Goal: Complete application form: Complete application form

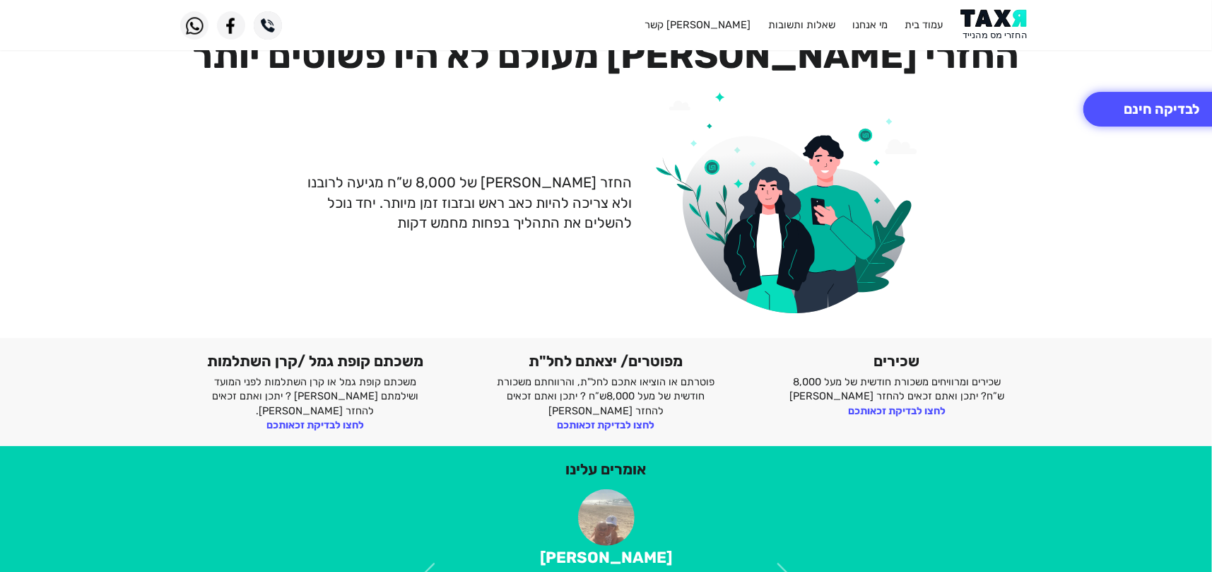
scroll to position [71, 0]
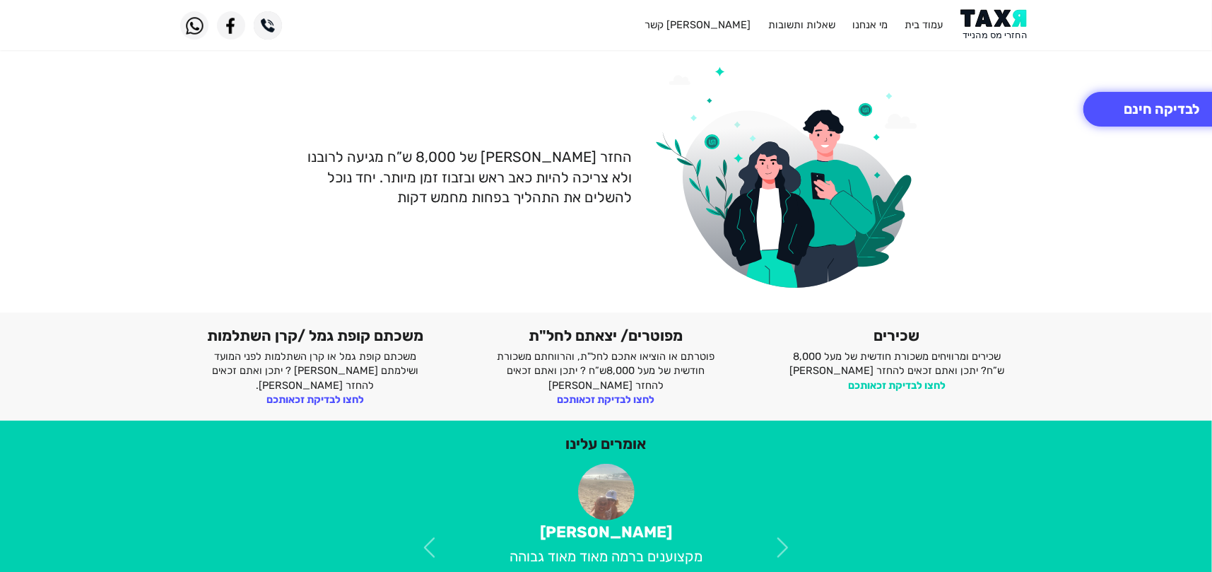
click at [919, 385] on link "לחצו לבדיקת זכאותכם" at bounding box center [897, 385] width 98 height 13
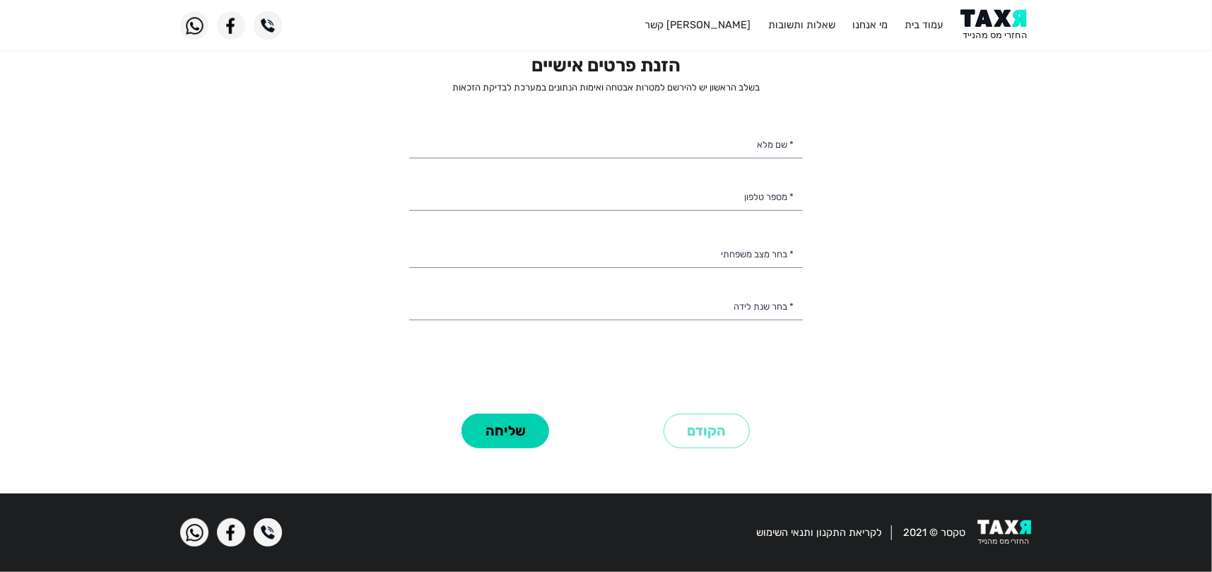
scroll to position [10, 0]
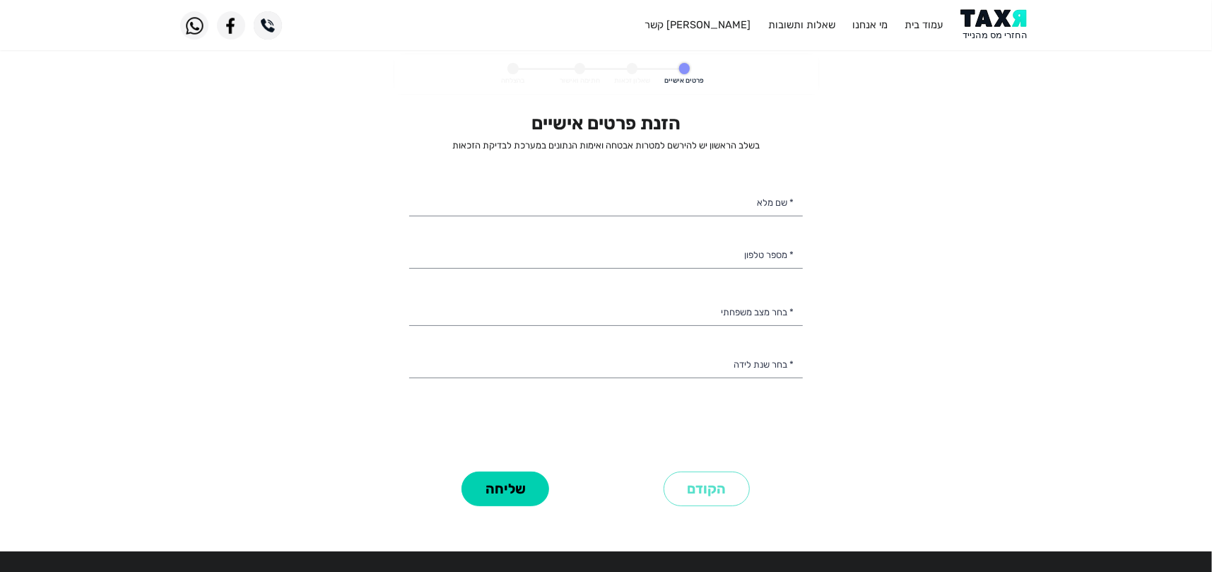
select select
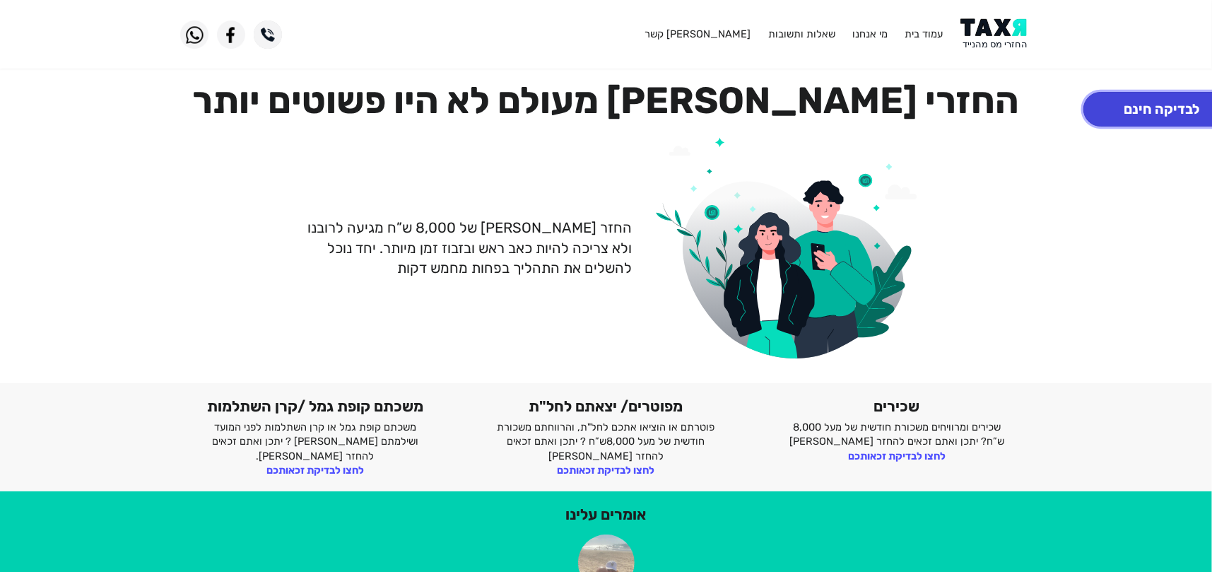
click at [1133, 110] on button "לבדיקה חינם" at bounding box center [1162, 109] width 156 height 35
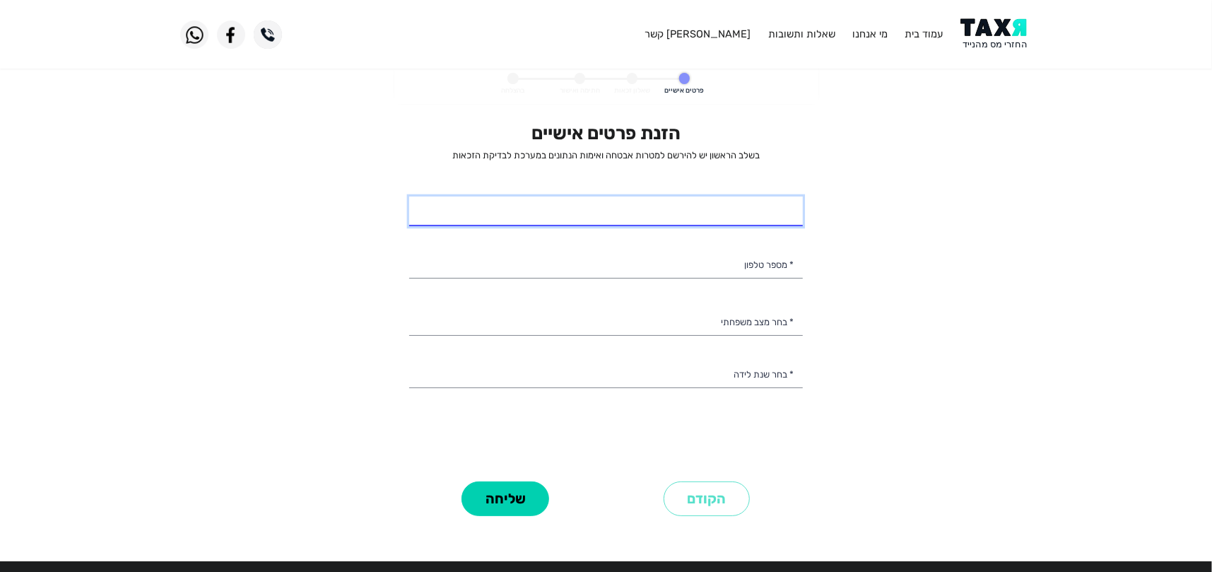
click at [700, 206] on input "* שם מלא" at bounding box center [606, 211] width 394 height 30
type input "[PERSON_NAME]"
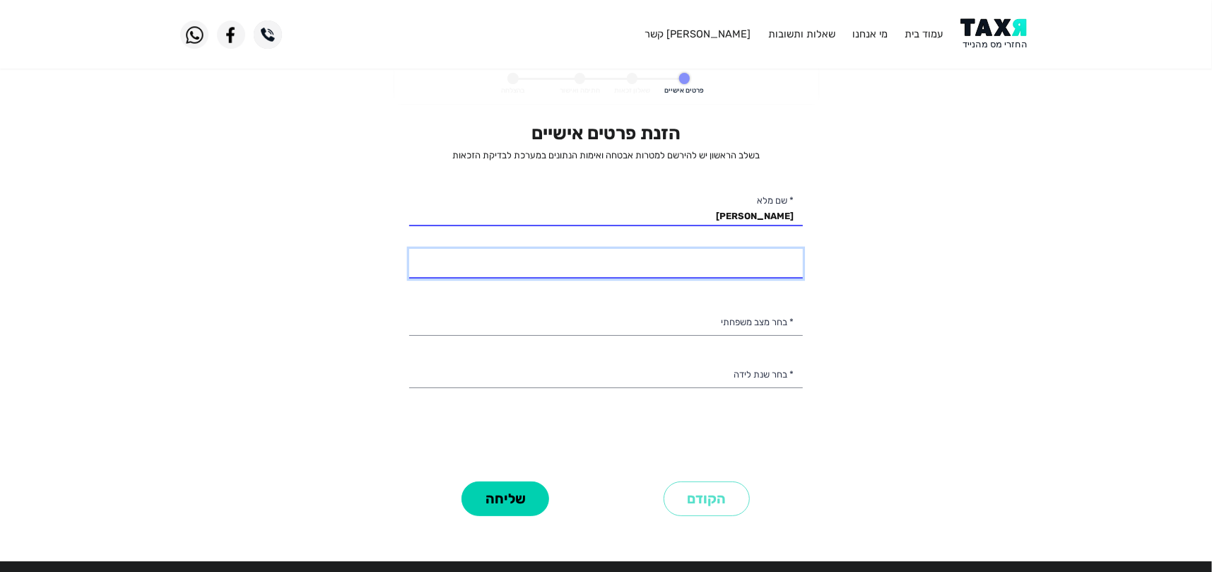
click at [739, 262] on input "* מספר טלפון" at bounding box center [606, 264] width 394 height 30
type input "050-5426013"
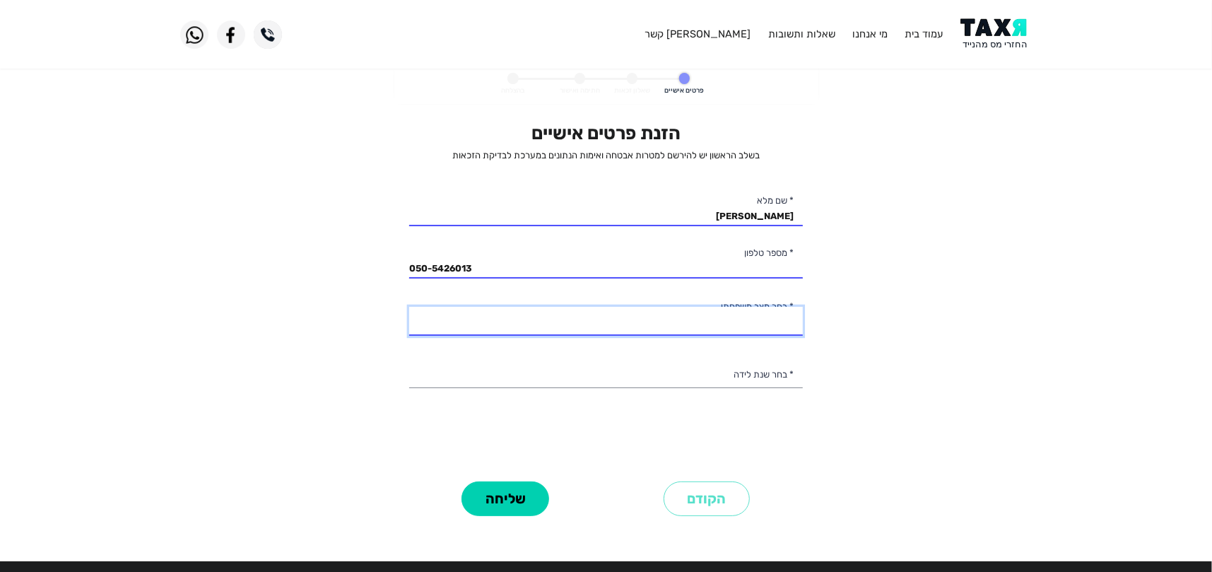
click at [778, 328] on select "רווק/ה נשוי/[PERSON_NAME]/ה אלמן/נה" at bounding box center [606, 322] width 394 height 30
select select "3: Divorced"
click at [409, 307] on select "רווק/ה נשוי/[PERSON_NAME]/ה אלמן/נה" at bounding box center [606, 322] width 394 height 30
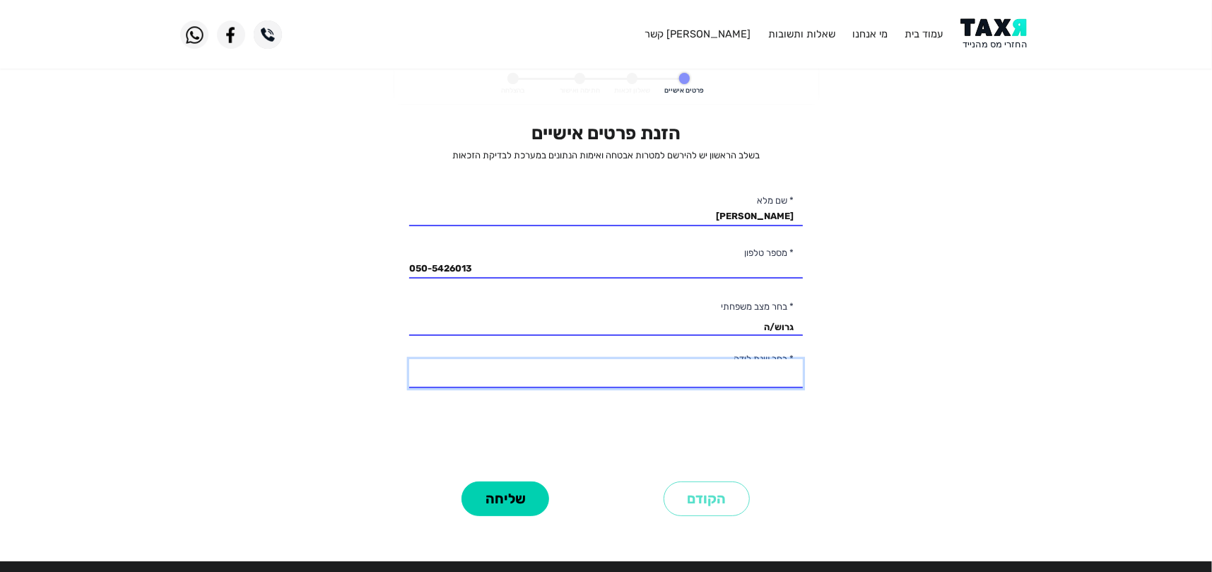
click at [775, 373] on select "2003 2002 2001 2000 1999 1998 1997 1996 1995 1994 1993 1992 1991 1990 1989 1988…" at bounding box center [606, 374] width 394 height 30
select select "35: 1969"
click at [409, 359] on select "2003 2002 2001 2000 1999 1998 1997 1996 1995 1994 1993 1992 1991 1990 1989 1988…" at bounding box center [606, 374] width 394 height 30
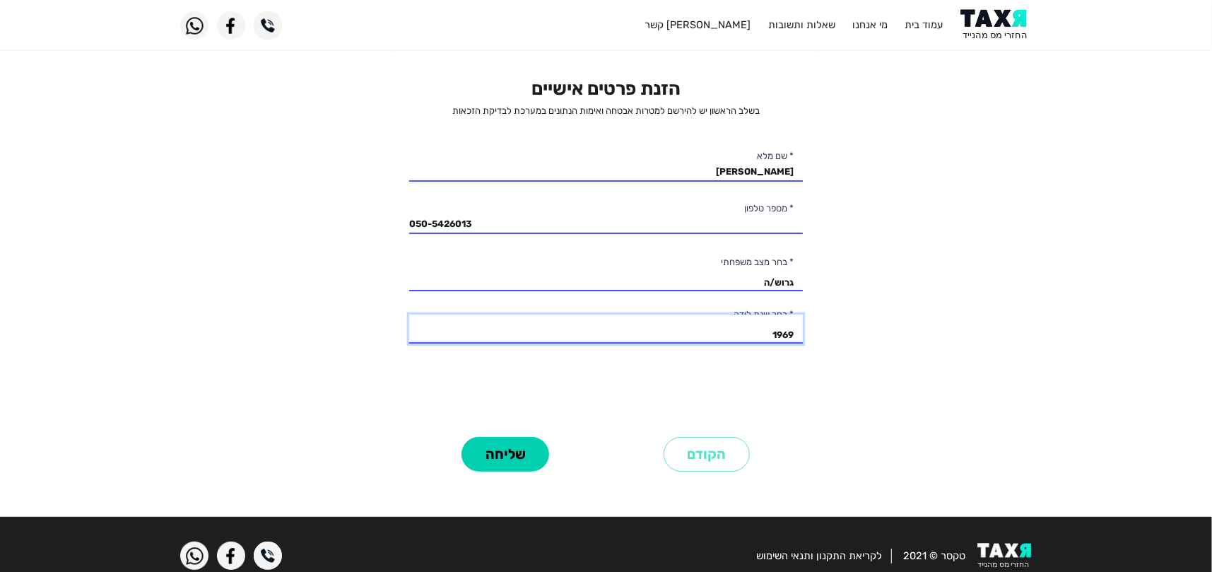
scroll to position [67, 0]
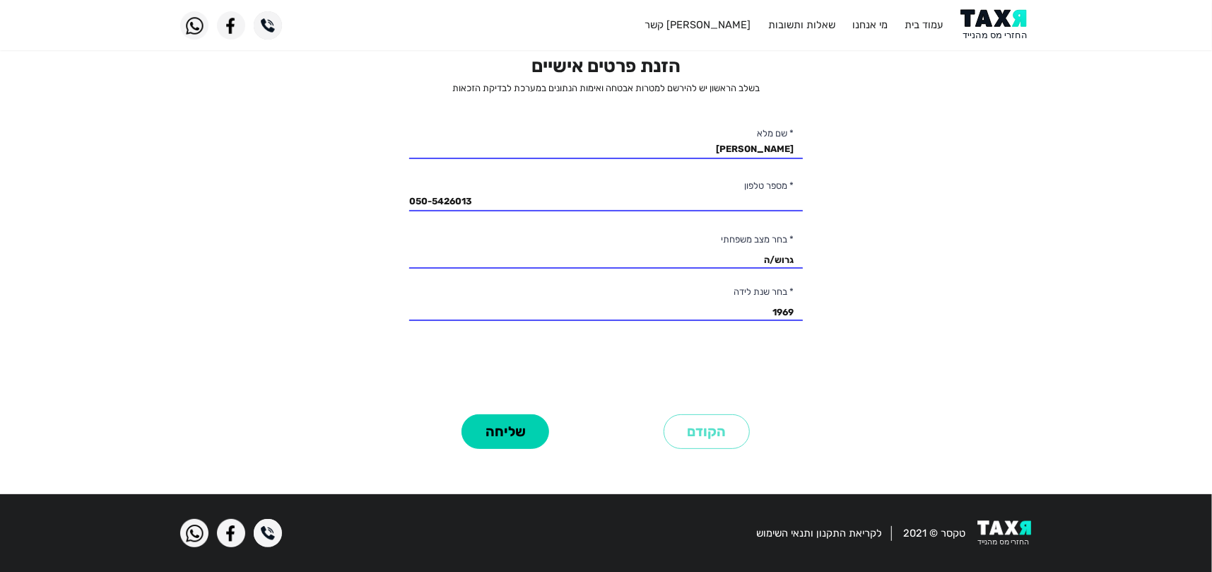
click at [941, 339] on personal-details "פרטים אישיים שאלון זכאות חתימה ואישור בהצלחה הזנת פרטים אישיים בשלב הראשון יש ל…" at bounding box center [606, 241] width 1212 height 488
click at [499, 424] on button "שליחה" at bounding box center [506, 431] width 88 height 35
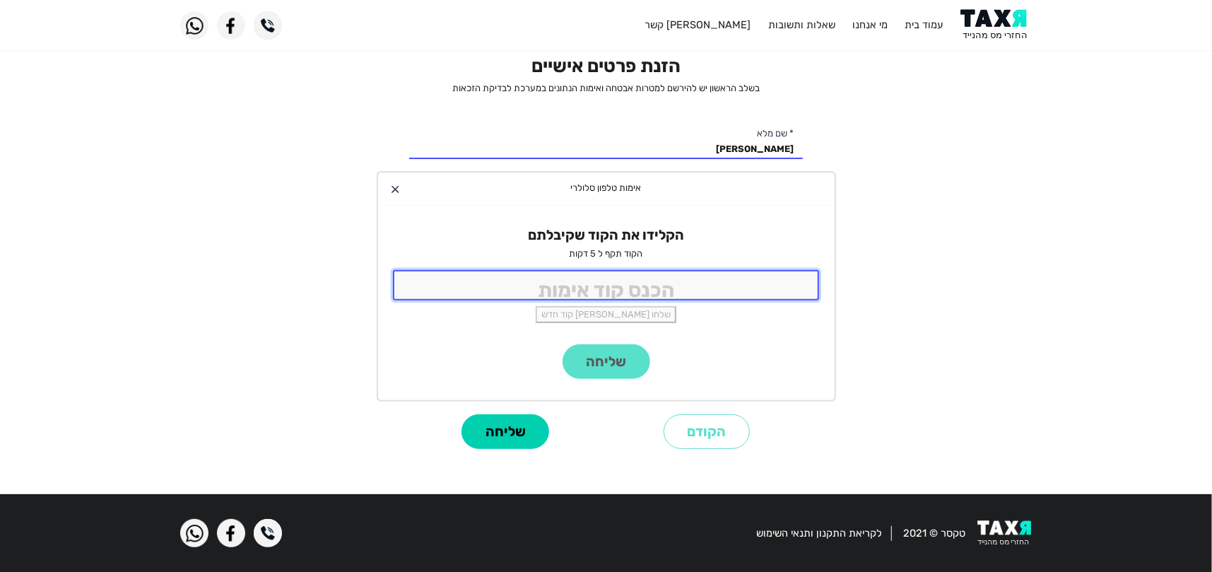
click at [784, 287] on input "tel" at bounding box center [606, 285] width 427 height 30
click at [693, 291] on input "tel" at bounding box center [606, 285] width 427 height 30
type input "8726"
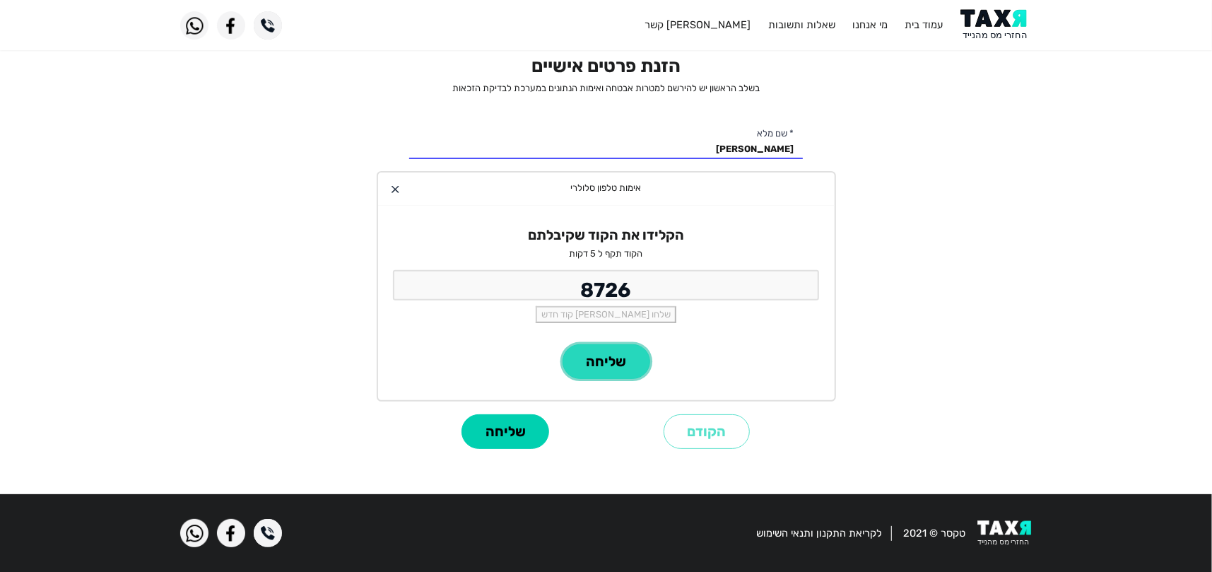
click at [614, 370] on button "שליחה" at bounding box center [607, 361] width 88 height 35
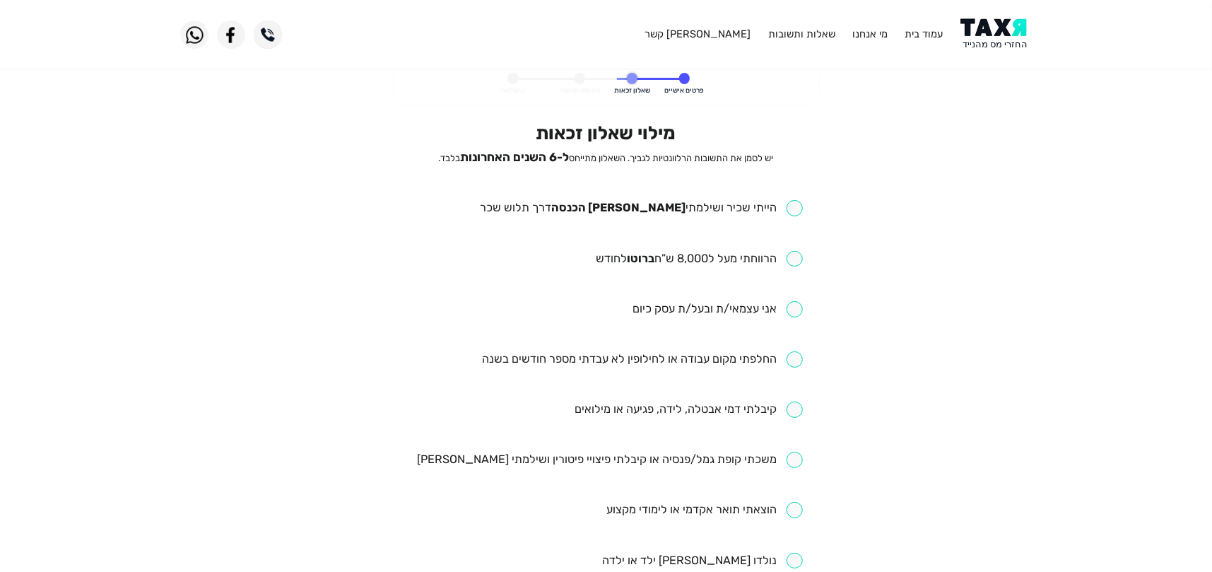
click at [794, 205] on input "checkbox" at bounding box center [641, 208] width 323 height 16
checkbox input "true"
click at [796, 254] on input "checkbox" at bounding box center [699, 259] width 207 height 16
checkbox input "true"
click at [797, 360] on input "checkbox" at bounding box center [642, 359] width 321 height 16
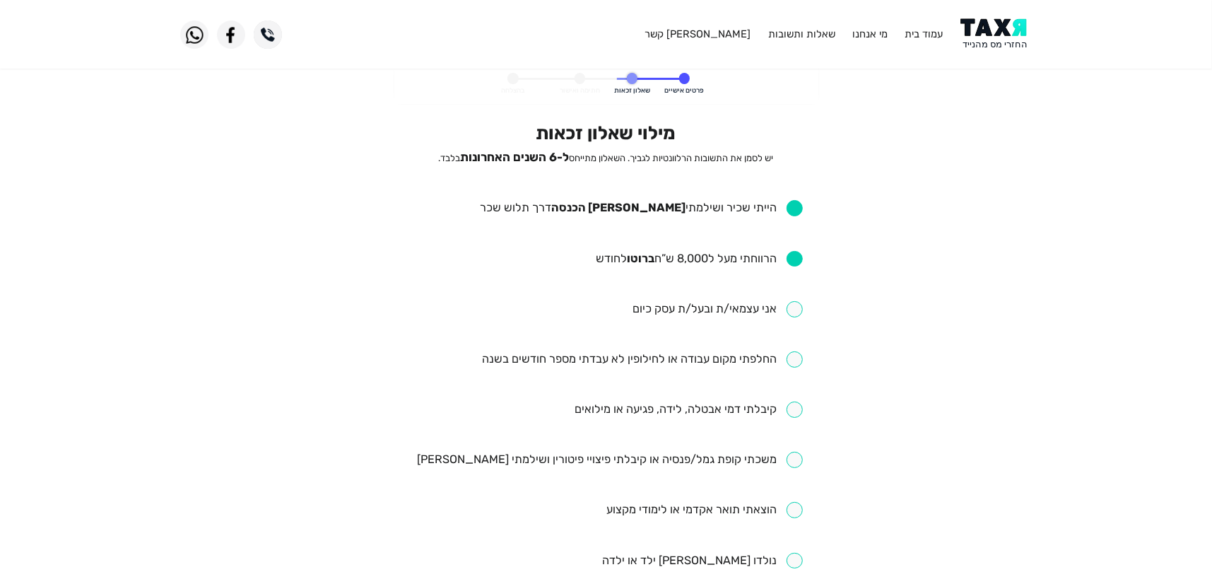
checkbox input "true"
click at [792, 411] on input "checkbox" at bounding box center [689, 409] width 228 height 16
checkbox input "true"
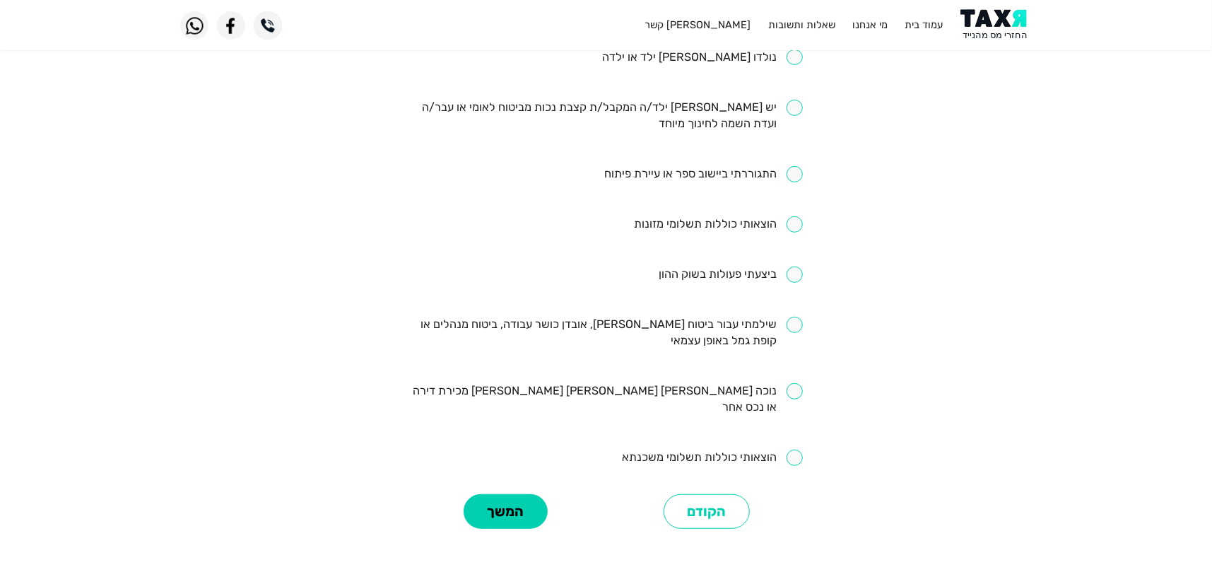
scroll to position [510, 0]
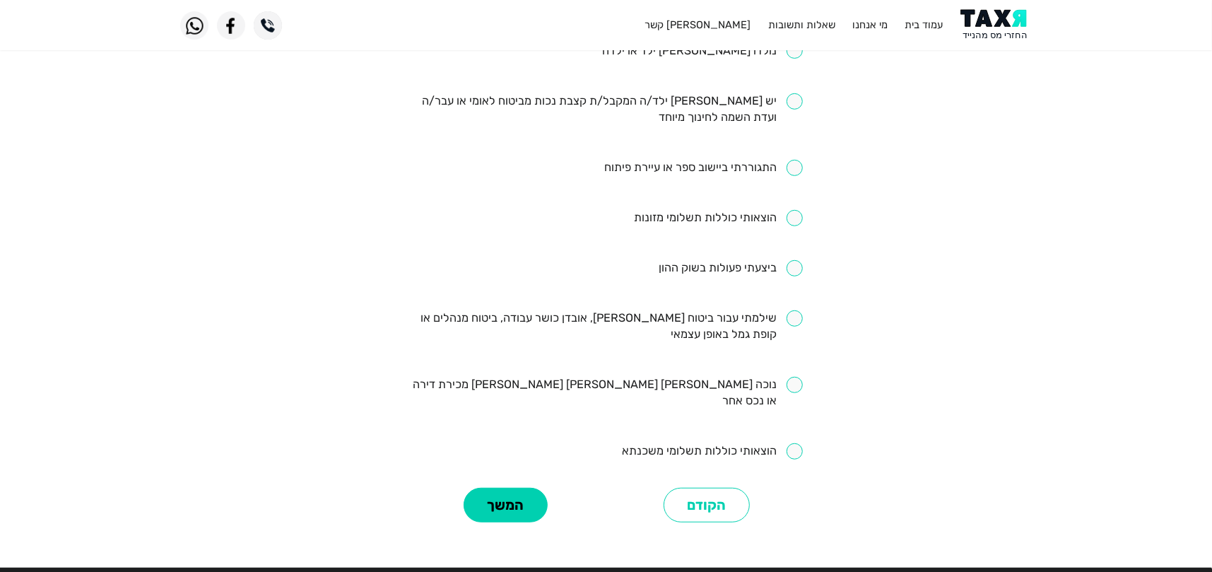
click at [796, 317] on input "checkbox" at bounding box center [606, 326] width 394 height 33
checkbox input "true"
click at [794, 443] on input "checkbox" at bounding box center [712, 451] width 181 height 16
checkbox input "true"
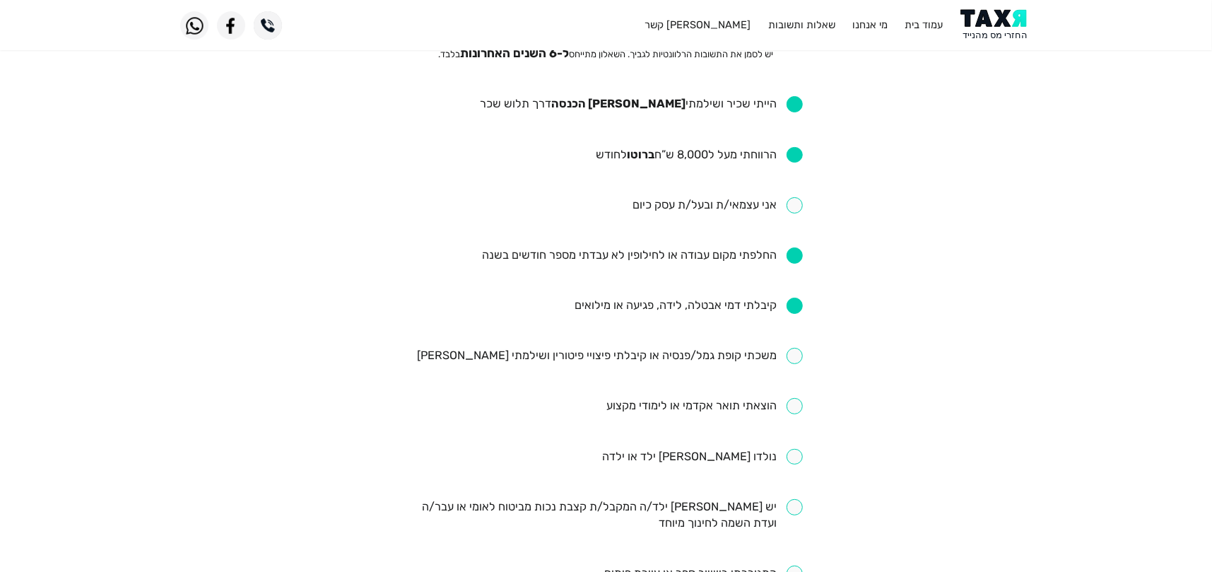
scroll to position [105, 0]
click at [1091, 233] on eligibility-questionnaire "פרטים אישיים שאלון זכאות חתימה ואישור בהצלחה מילוי שאלון זכאות יש לסמן את התשוב…" at bounding box center [606, 461] width 1212 height 1004
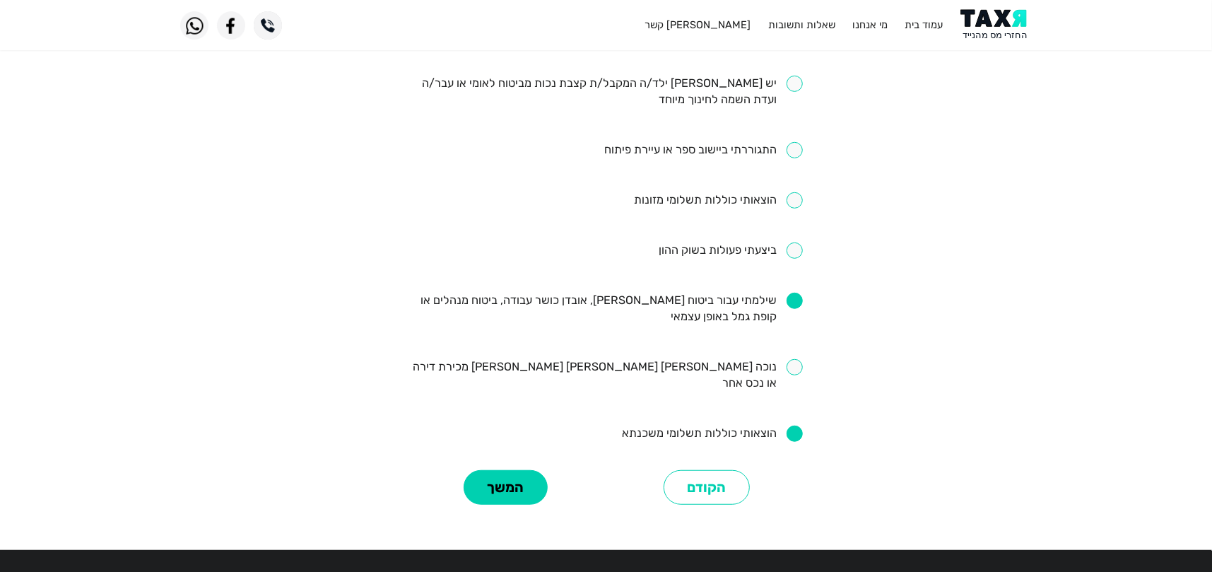
scroll to position [566, 0]
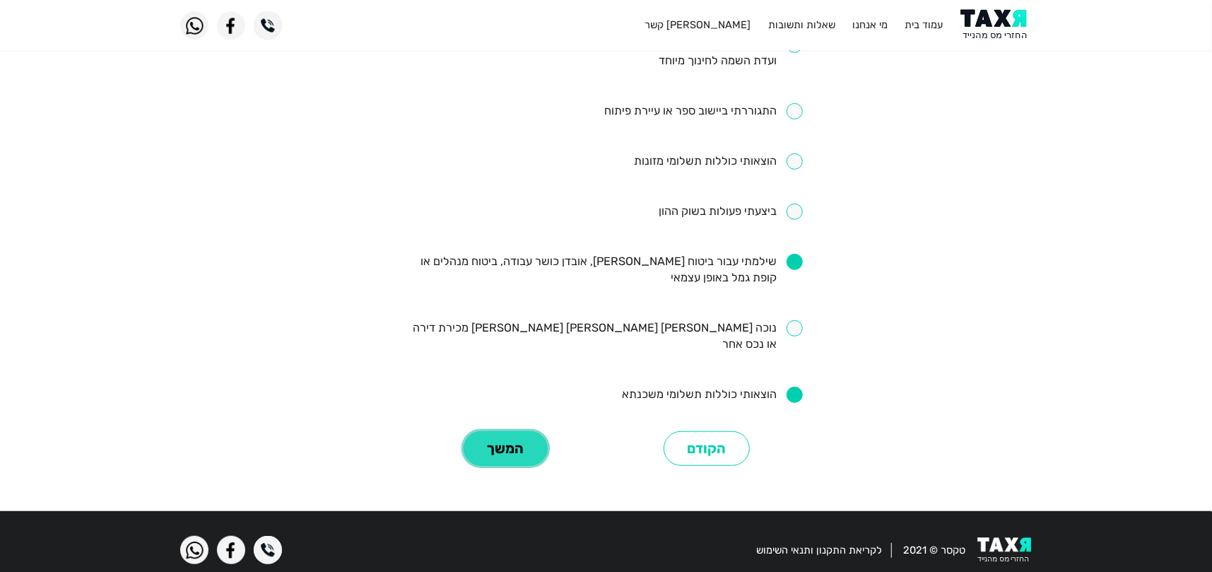
click at [511, 431] on button "המשך" at bounding box center [506, 448] width 84 height 35
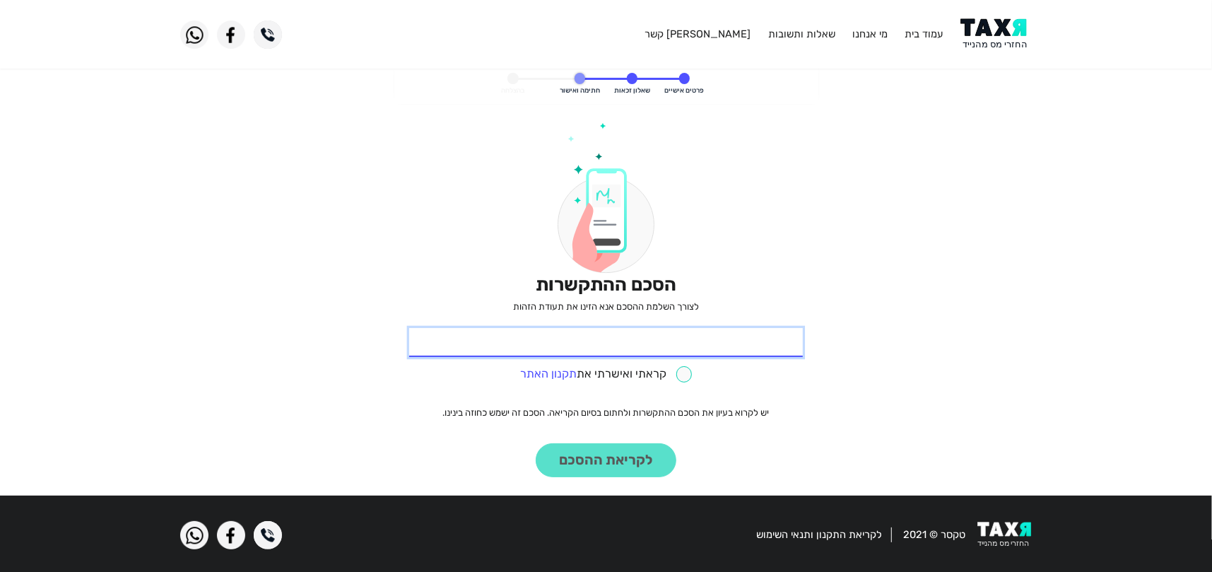
click at [795, 343] on input "* תעודת זהות" at bounding box center [606, 343] width 394 height 30
click at [696, 344] on input "* תעודת זהות" at bounding box center [606, 343] width 394 height 30
type input "024327173"
click at [683, 375] on input "checkbox" at bounding box center [606, 374] width 172 height 16
checkbox input "true"
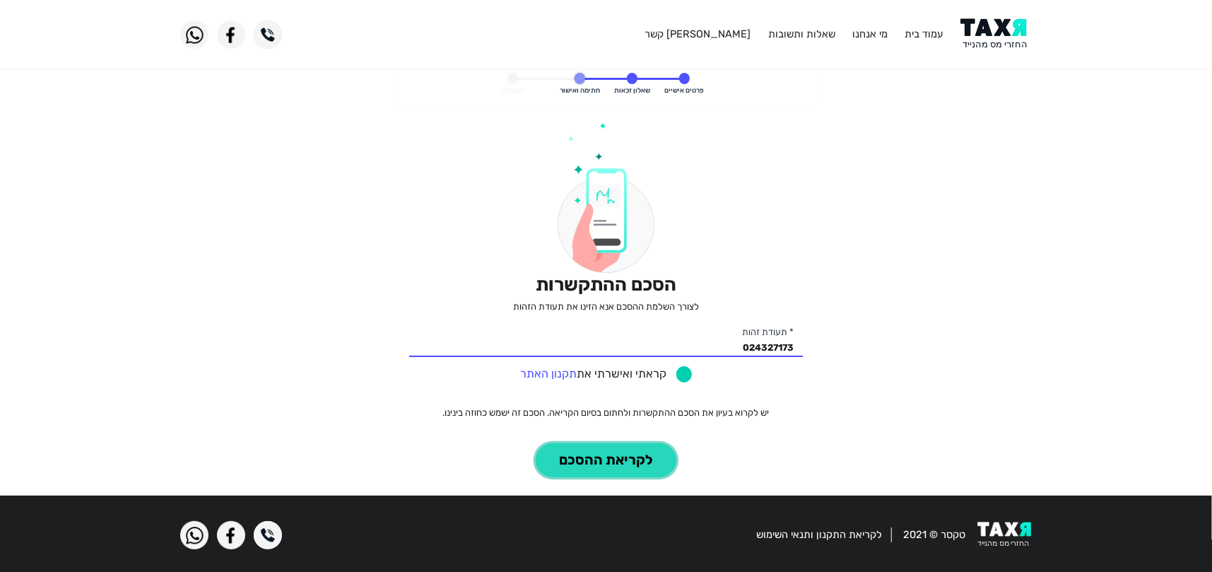
click at [629, 459] on button "לקריאת ההסכם" at bounding box center [606, 460] width 141 height 35
click at [686, 368] on input "checkbox" at bounding box center [606, 374] width 172 height 16
checkbox input "true"
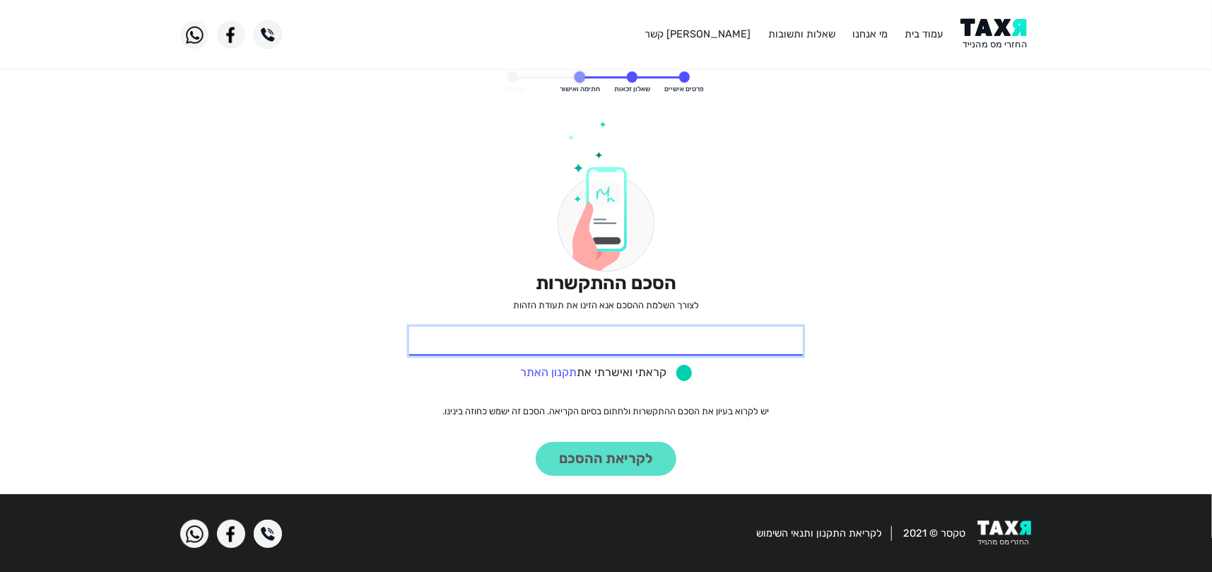
click at [700, 344] on input "* תעודת זהות" at bounding box center [606, 342] width 394 height 30
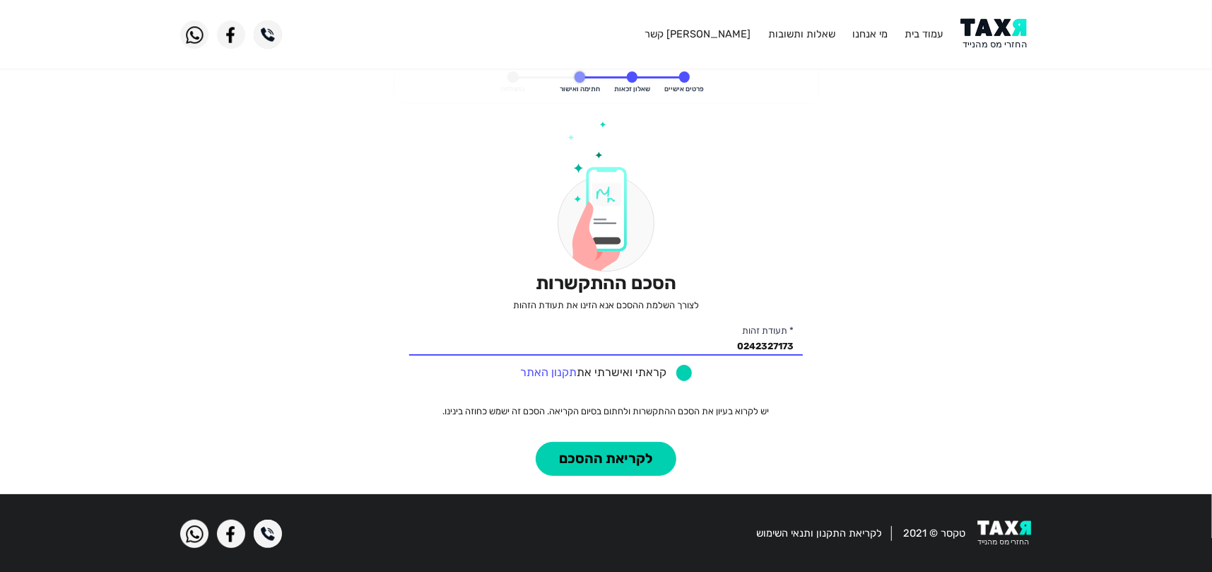
click at [678, 365] on div "0242327173 * תעודת זהות קראתי ואישרתי את תקנון האתר" at bounding box center [606, 355] width 394 height 56
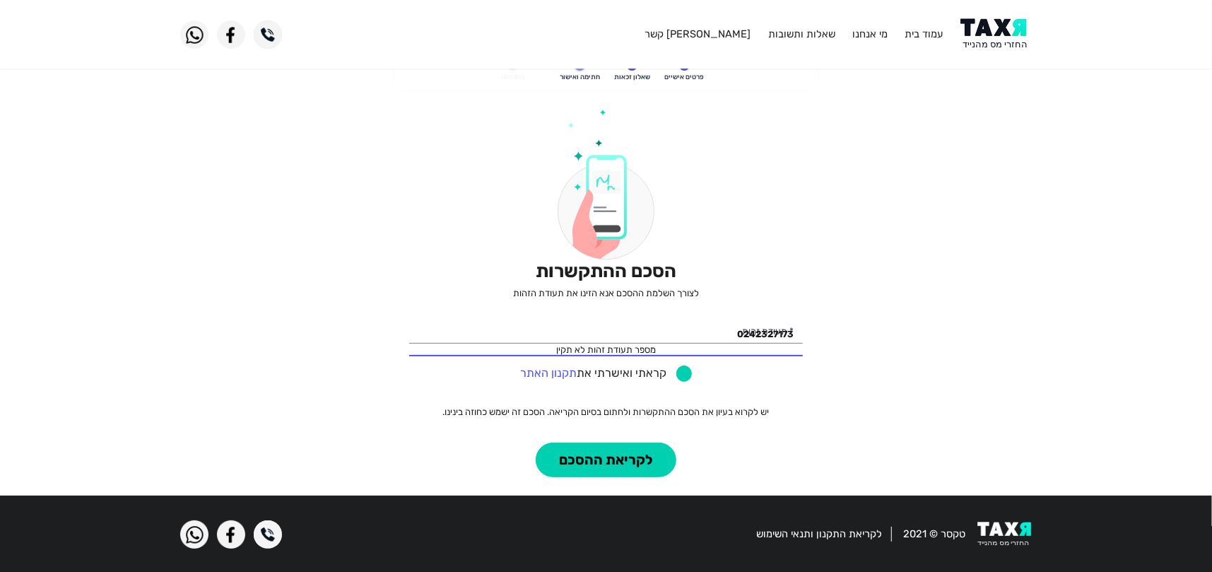
scroll to position [14, 0]
click at [622, 461] on button "לקריאת ההסכם" at bounding box center [606, 459] width 141 height 35
drag, startPoint x: 715, startPoint y: 327, endPoint x: 944, endPoint y: 312, distance: 229.4
click at [944, 312] on engagement-agreement-step "פרטים אישיים שאלון זכאות חתימה ואישור בהצלחה הסכם ההתקשרות לצורך השלמת ההסכם אנ…" at bounding box center [606, 267] width 1212 height 435
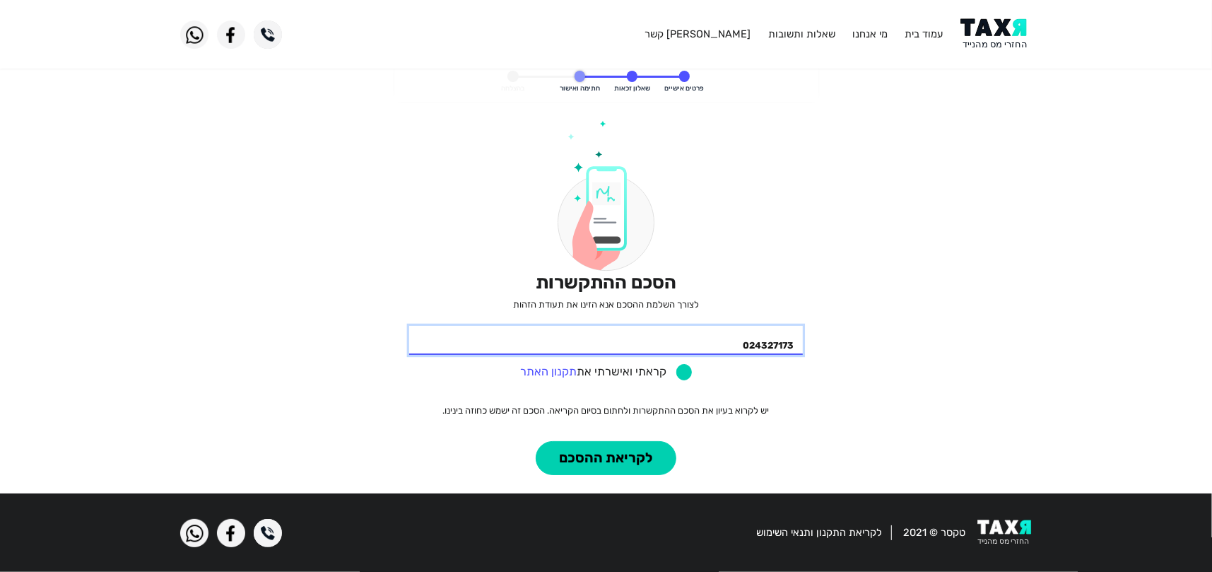
scroll to position [1, 0]
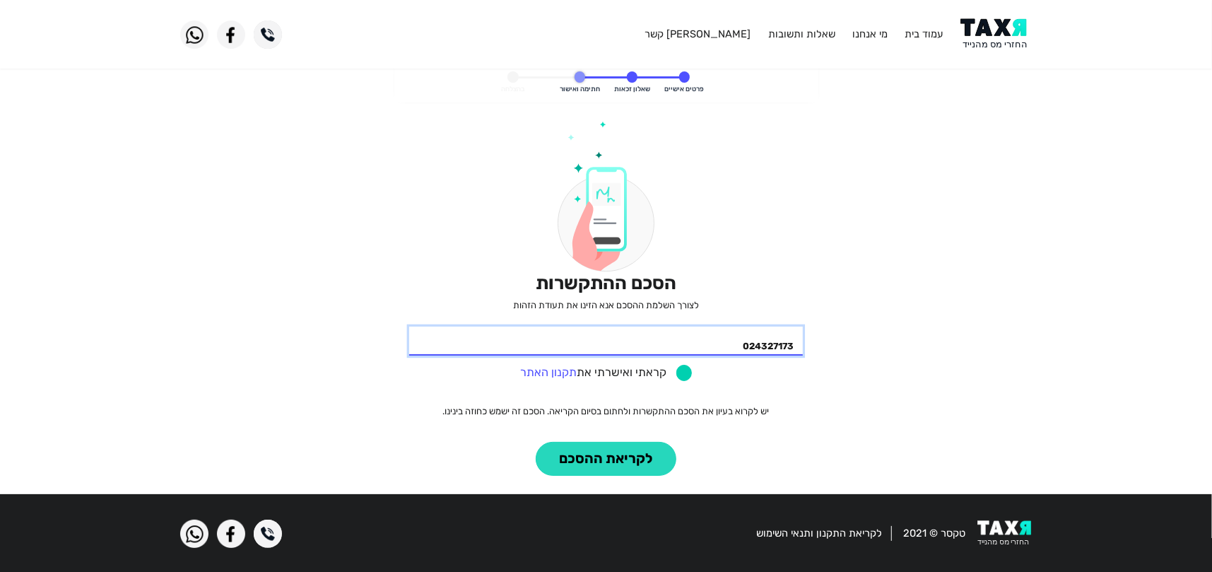
type input "024327173"
click at [573, 468] on button "לקריאת ההסכם" at bounding box center [606, 459] width 141 height 35
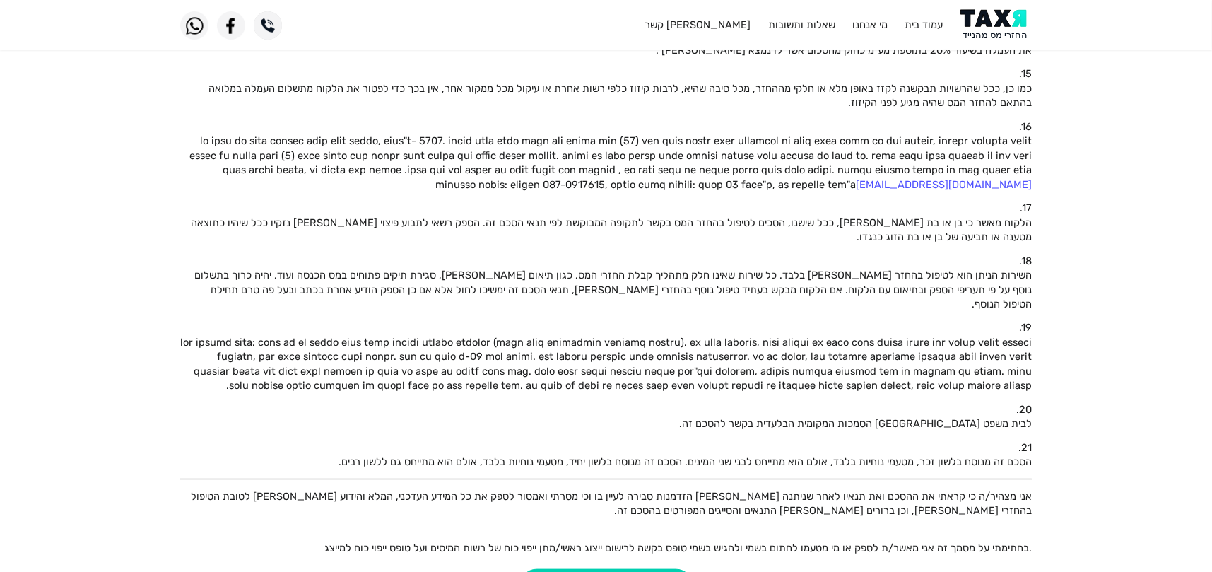
scroll to position [972, 0]
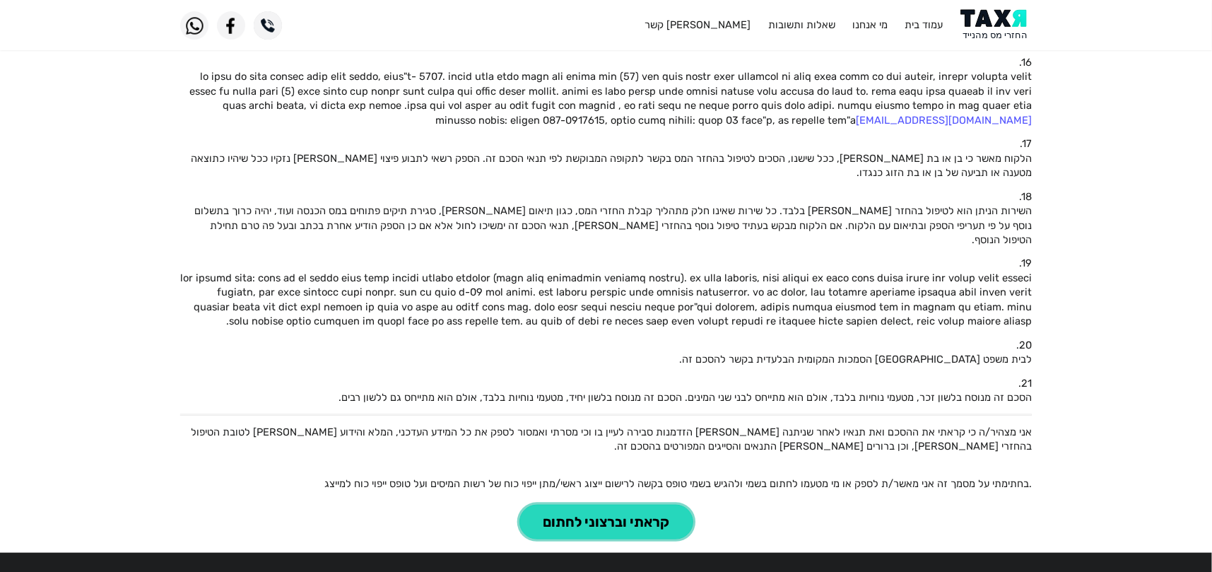
click at [629, 505] on button "קראתי וברצוני לחתום" at bounding box center [607, 522] width 174 height 35
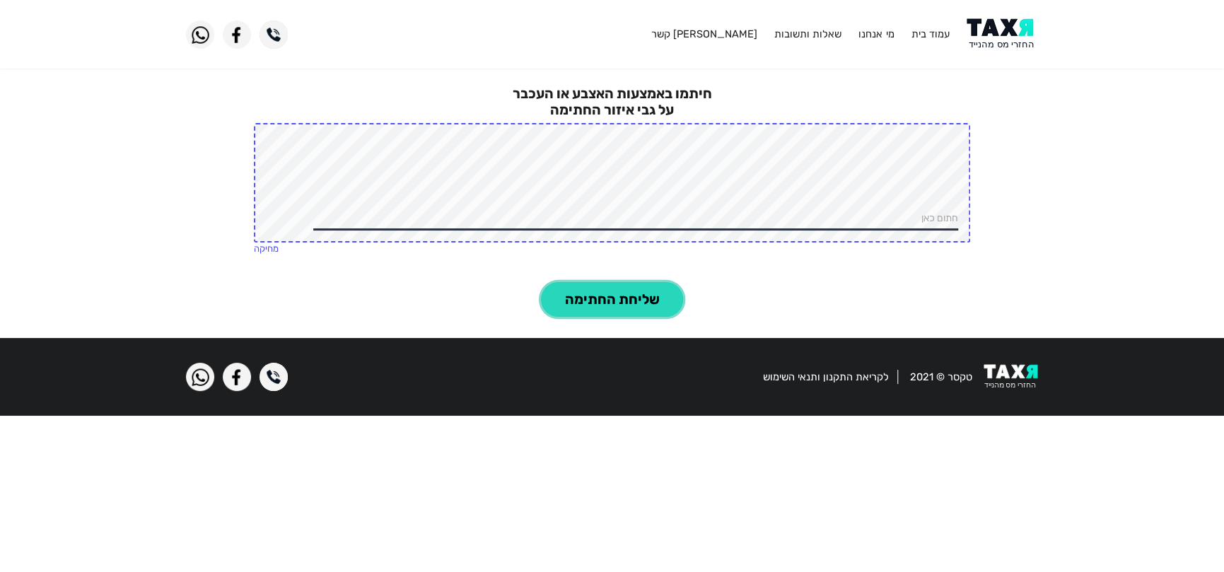
click at [657, 293] on button "שליחת החתימה" at bounding box center [612, 299] width 142 height 35
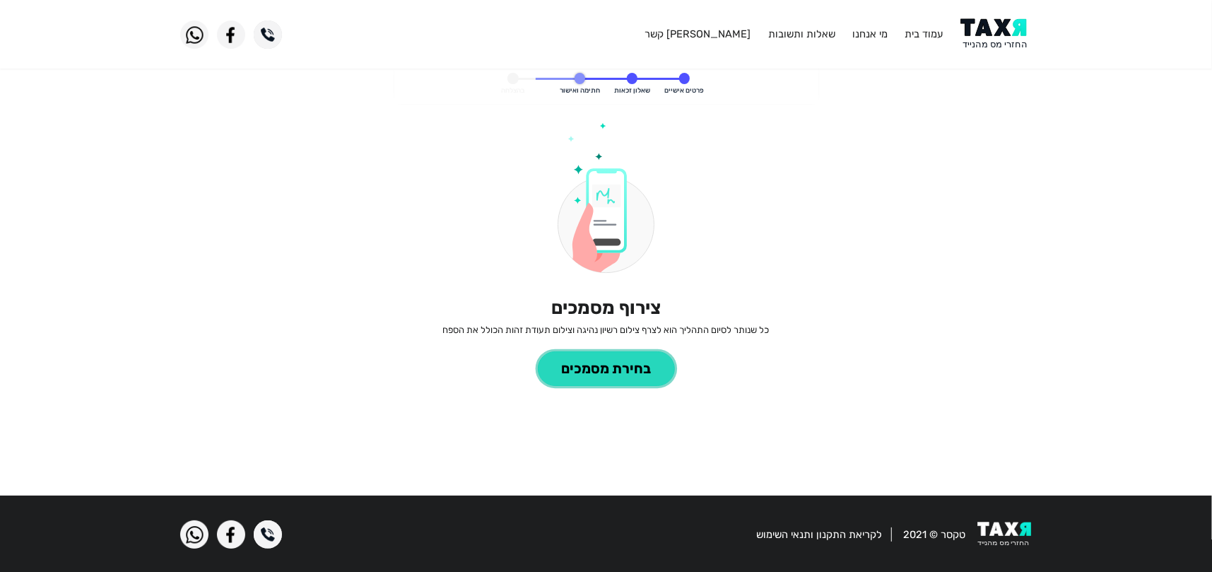
click at [644, 373] on button "בחירת מסמכים" at bounding box center [606, 368] width 137 height 35
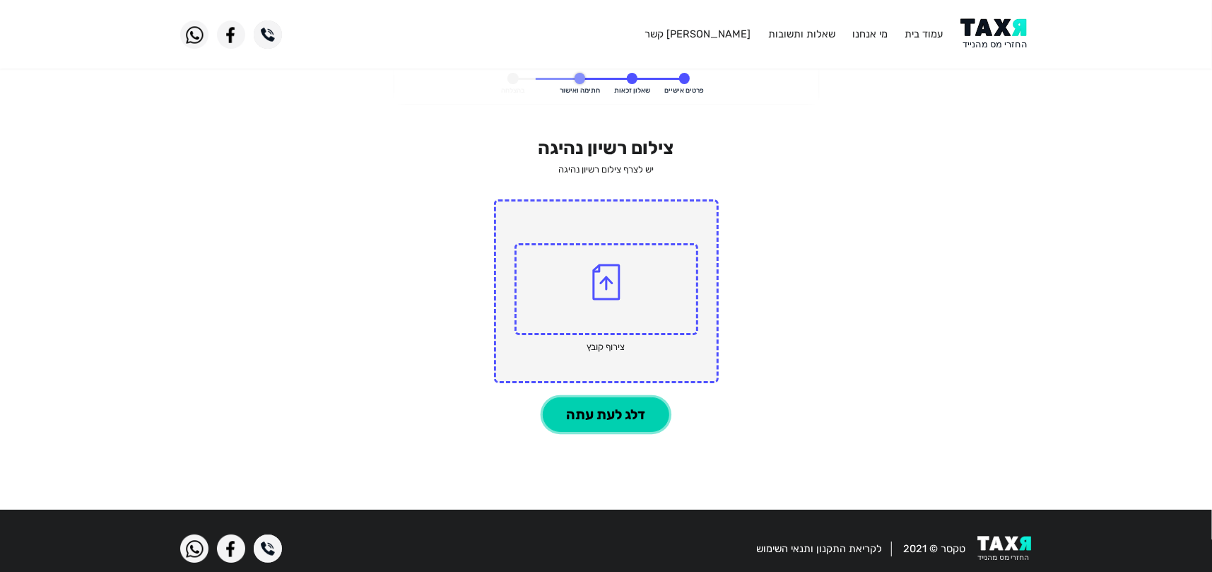
click at [582, 412] on button "דלג לעת עתה" at bounding box center [606, 414] width 127 height 35
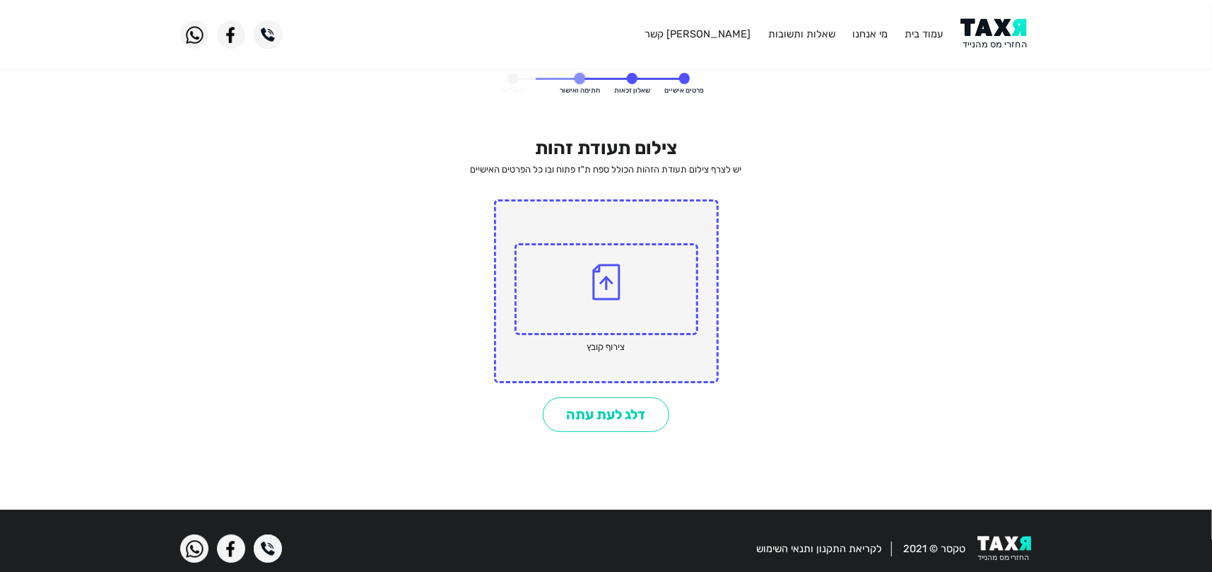
click at [607, 277] on img at bounding box center [606, 282] width 28 height 37
click at [0, 0] on input "file" at bounding box center [0, 0] width 0 height 0
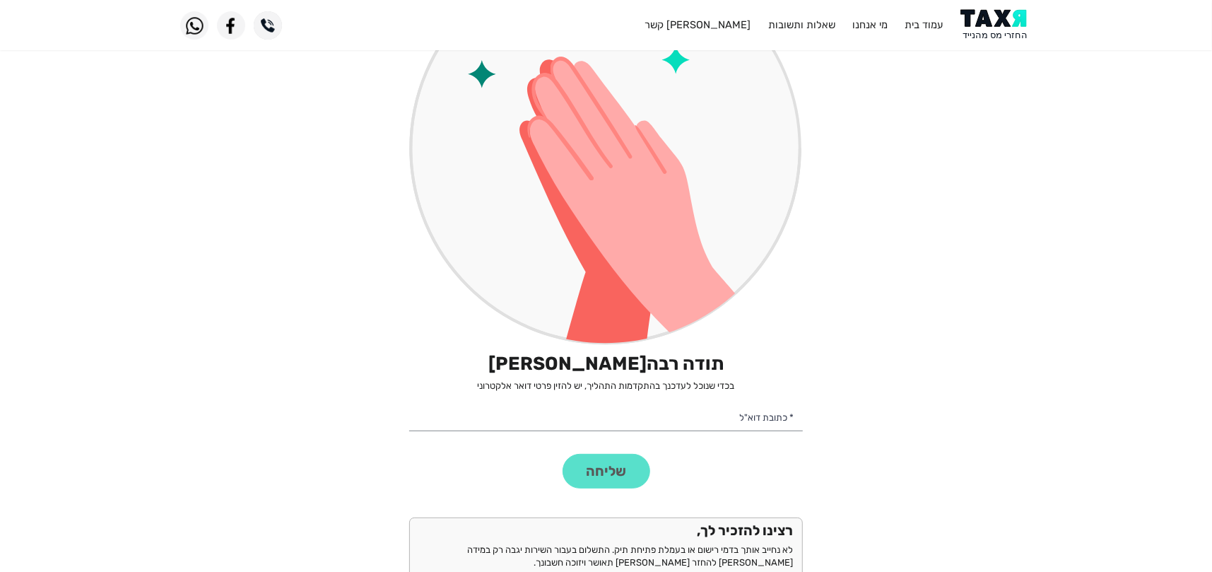
scroll to position [264, 0]
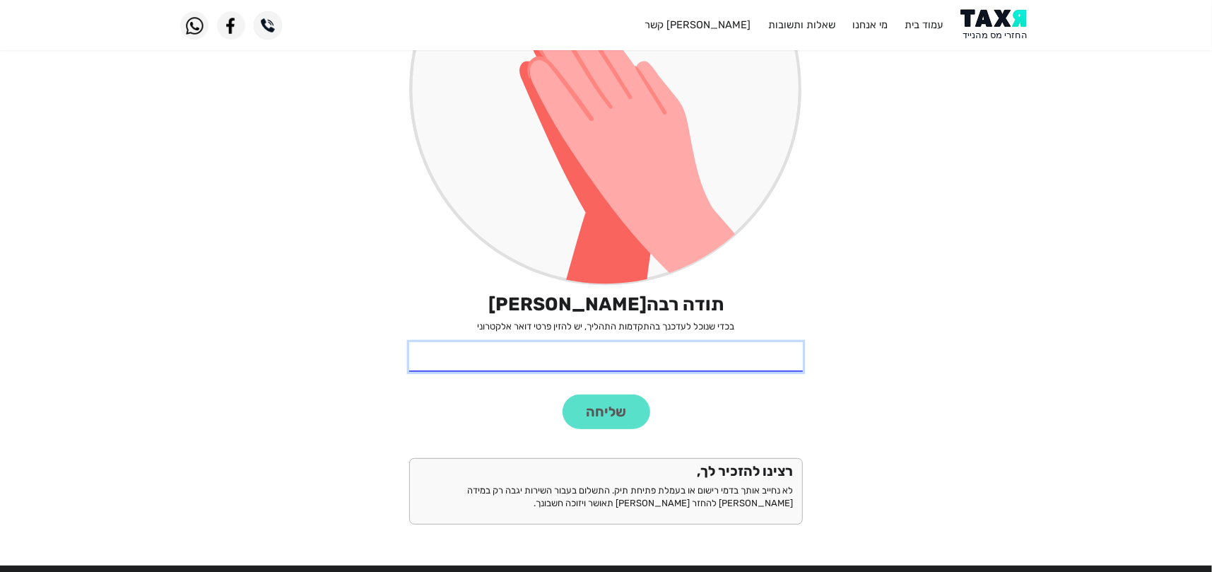
click at [773, 353] on input "* כתובת דוא"ל" at bounding box center [606, 357] width 394 height 30
type input "[EMAIL_ADDRESS][DOMAIN_NAME]"
click at [944, 411] on finish "פרטים אישיים שאלון זכאות חתימה ואישור בהצלחה תודה רבה [PERSON_NAME] בכדי שנוכל …" at bounding box center [606, 179] width 1212 height 756
click at [594, 409] on button "שליחה" at bounding box center [607, 411] width 88 height 35
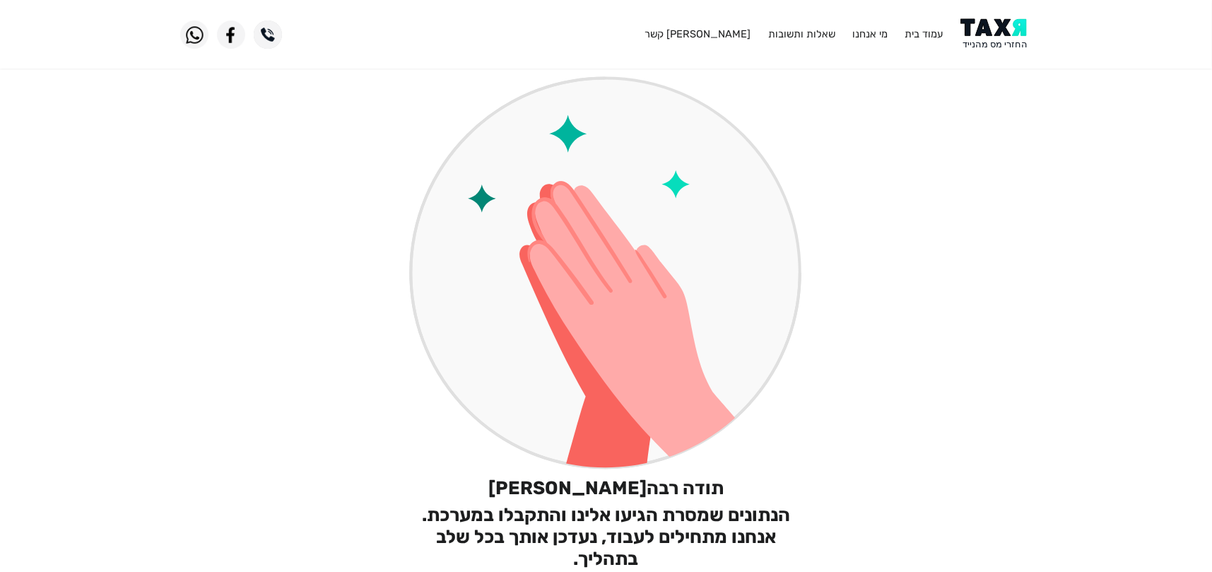
scroll to position [0, 0]
